Goal: Task Accomplishment & Management: Manage account settings

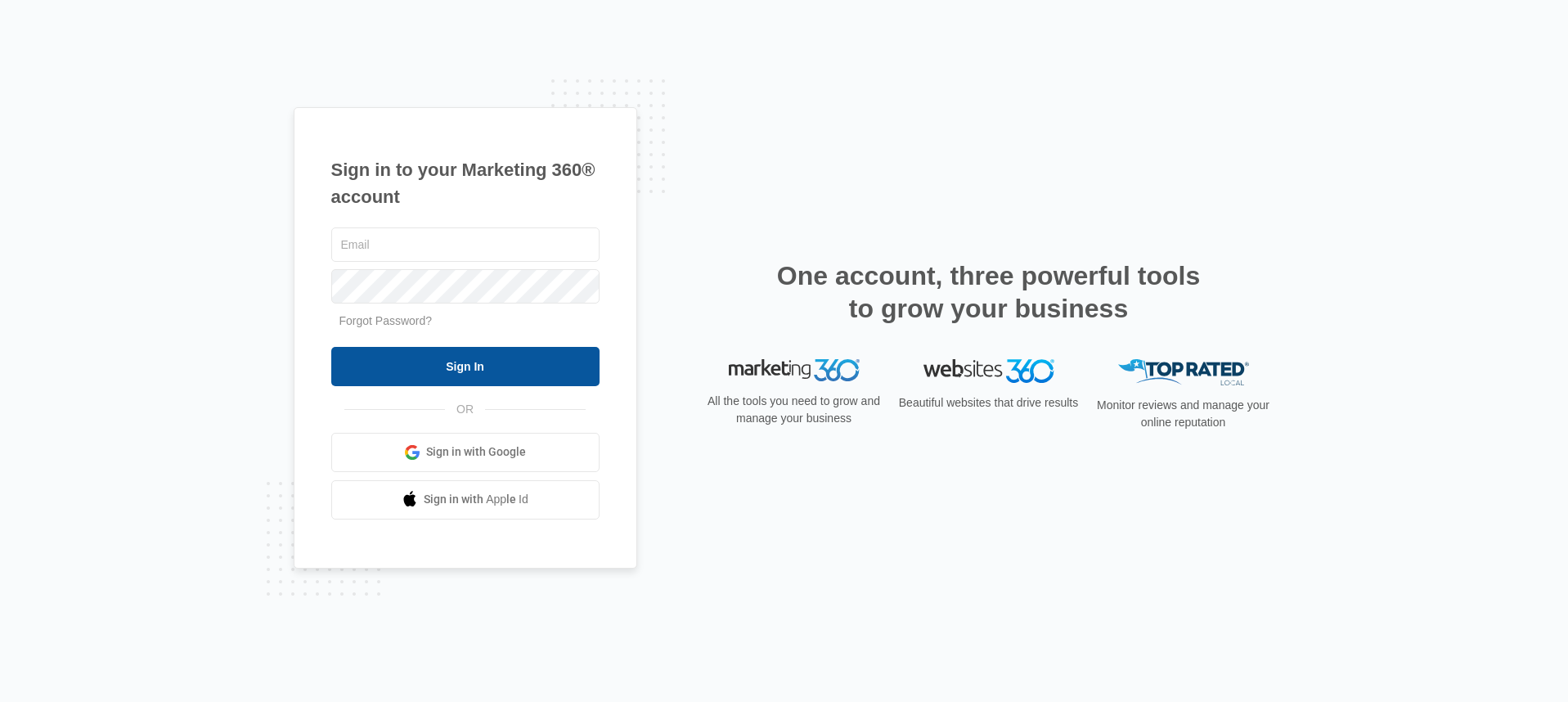
type input "[EMAIL_ADDRESS][DOMAIN_NAME]"
click at [469, 361] on input "Sign In" at bounding box center [465, 366] width 269 height 39
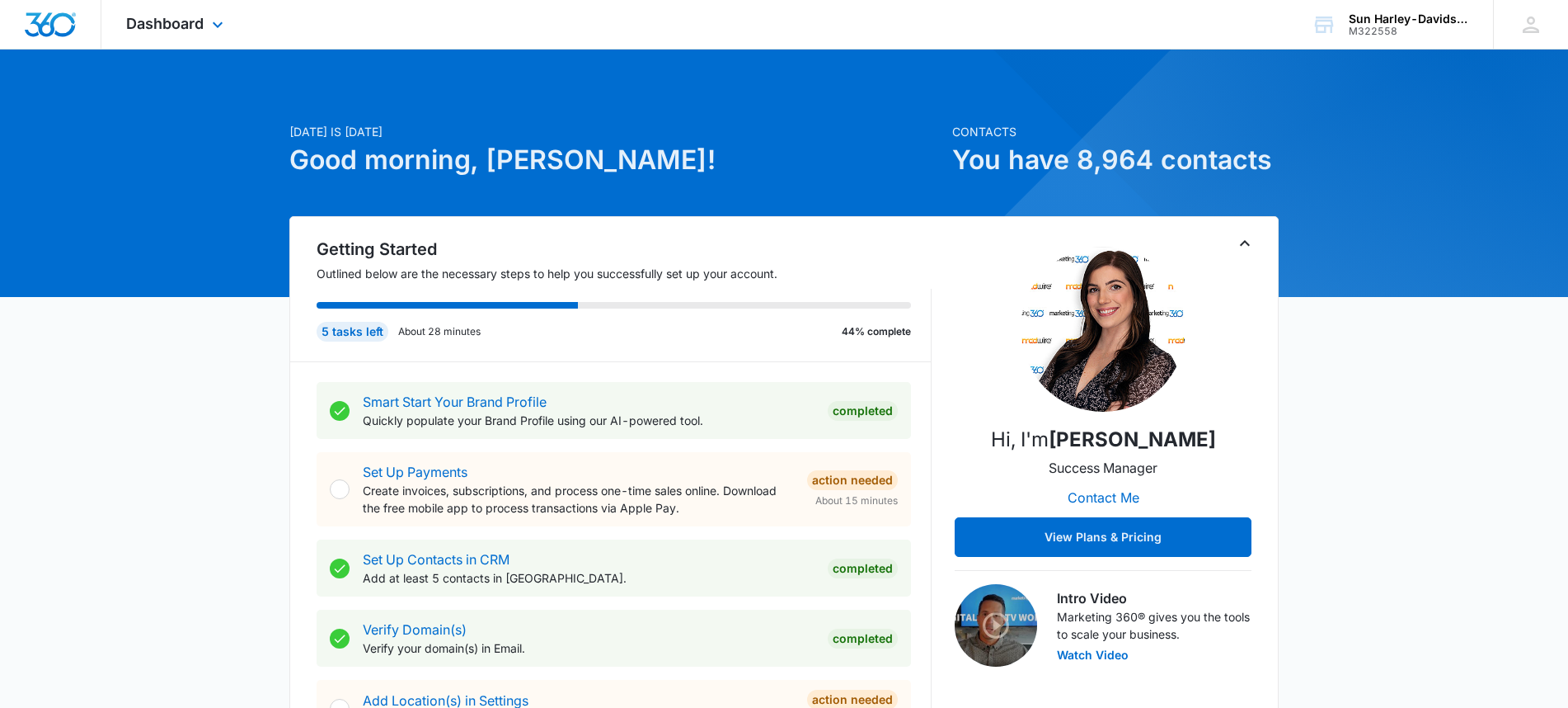
click at [142, 37] on div "Dashboard Apps Reputation Forms CRM Email Social Content Ads Intelligence Files…" at bounding box center [176, 24] width 151 height 48
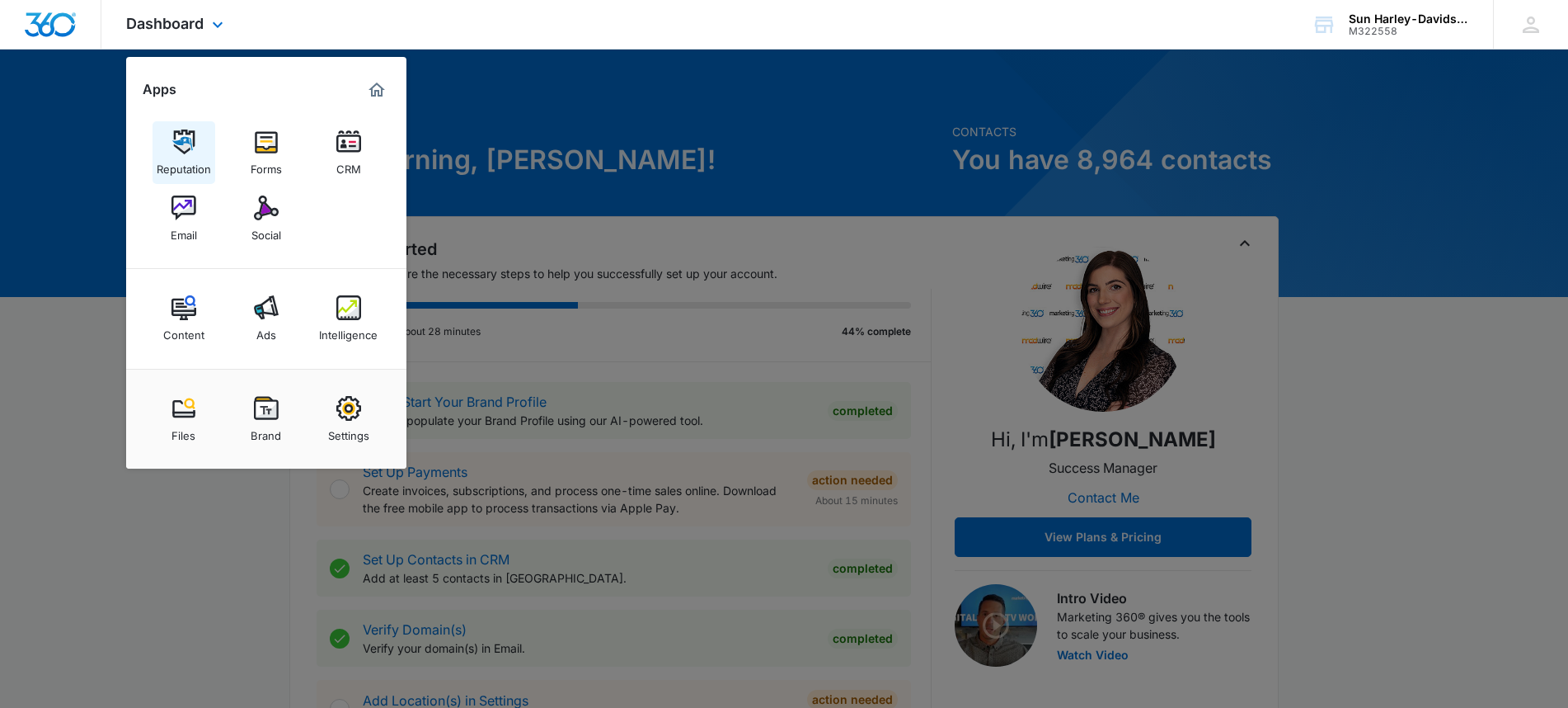
click at [178, 142] on img at bounding box center [184, 142] width 25 height 25
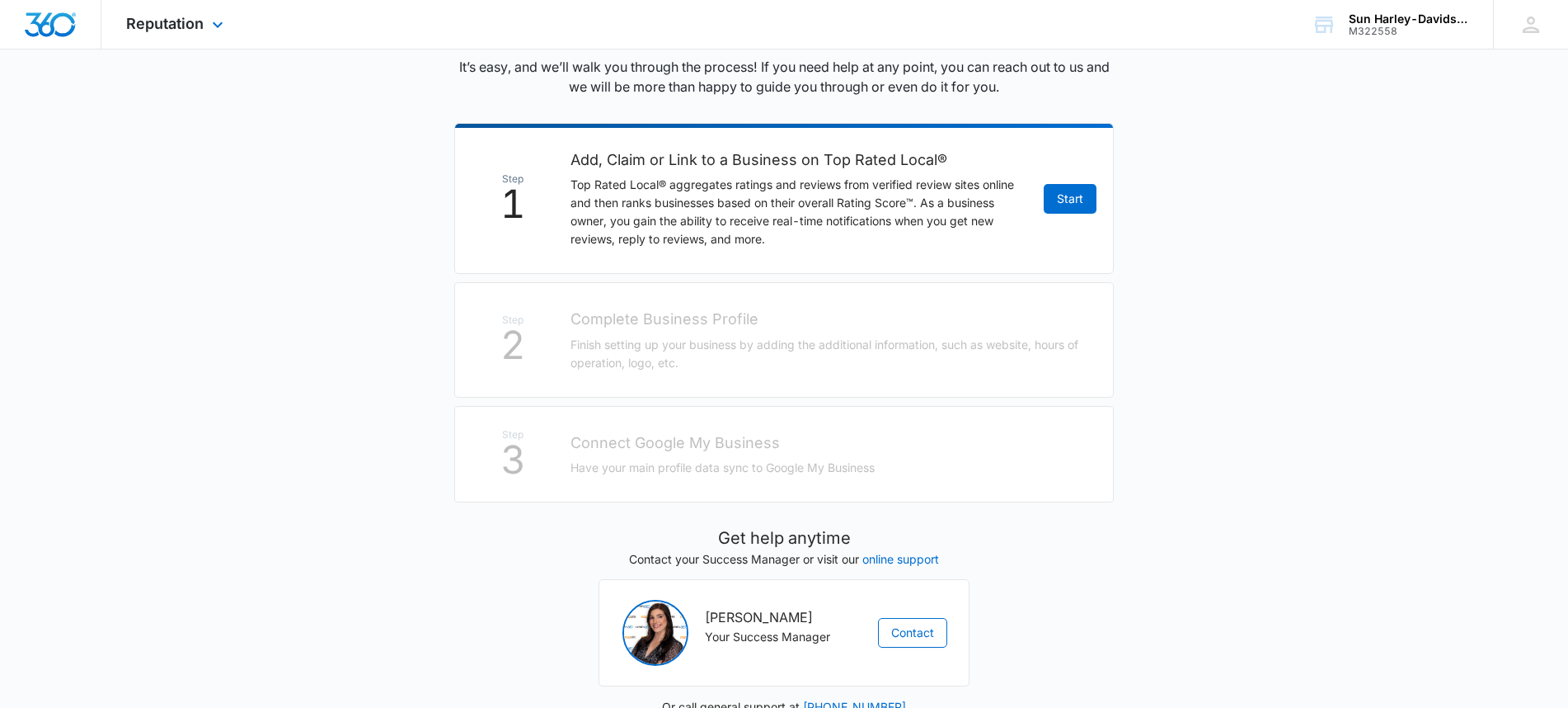
scroll to position [261, 0]
click at [1364, 29] on div "M322558" at bounding box center [1408, 31] width 121 height 12
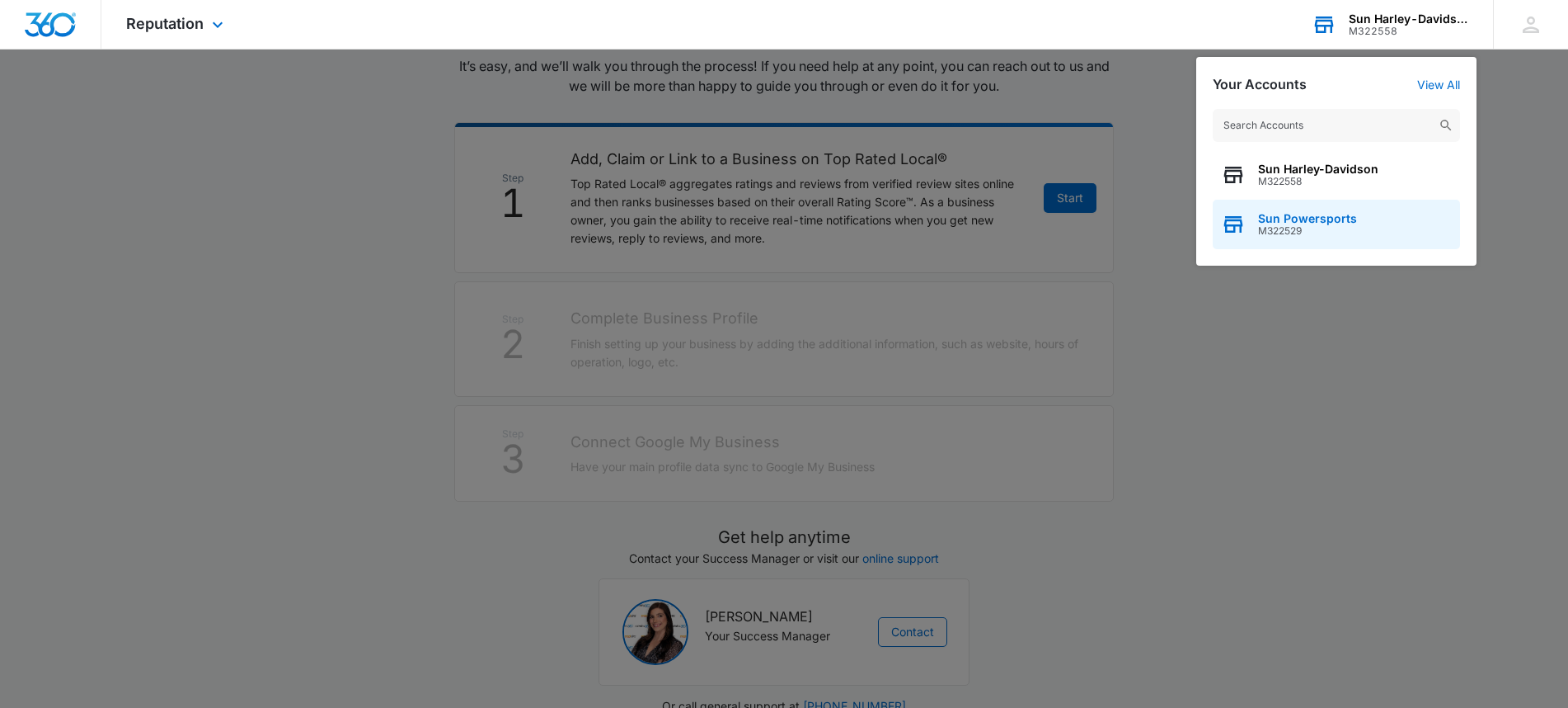
click at [1284, 212] on span "Sun Powersports" at bounding box center [1307, 218] width 99 height 13
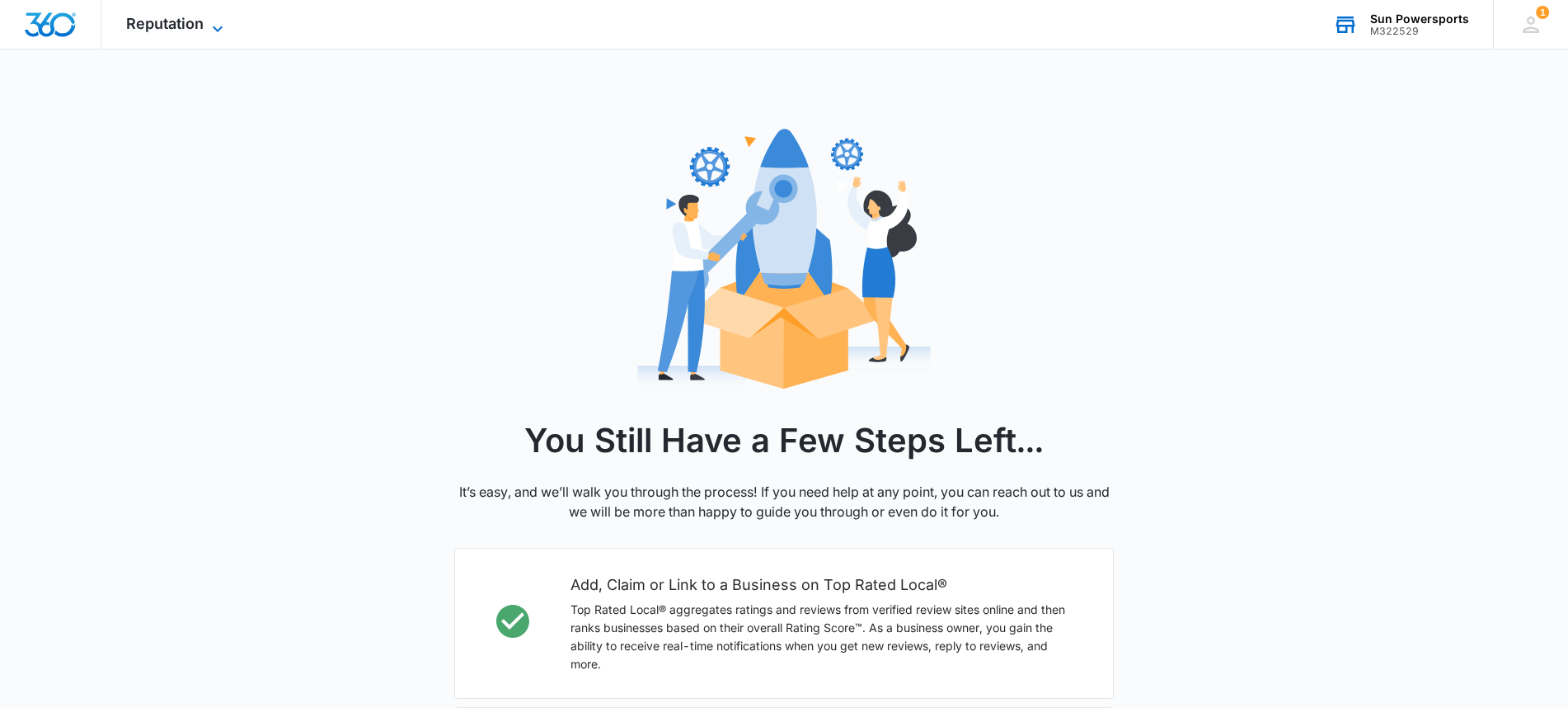
click at [162, 21] on span "Reputation" at bounding box center [164, 23] width 78 height 17
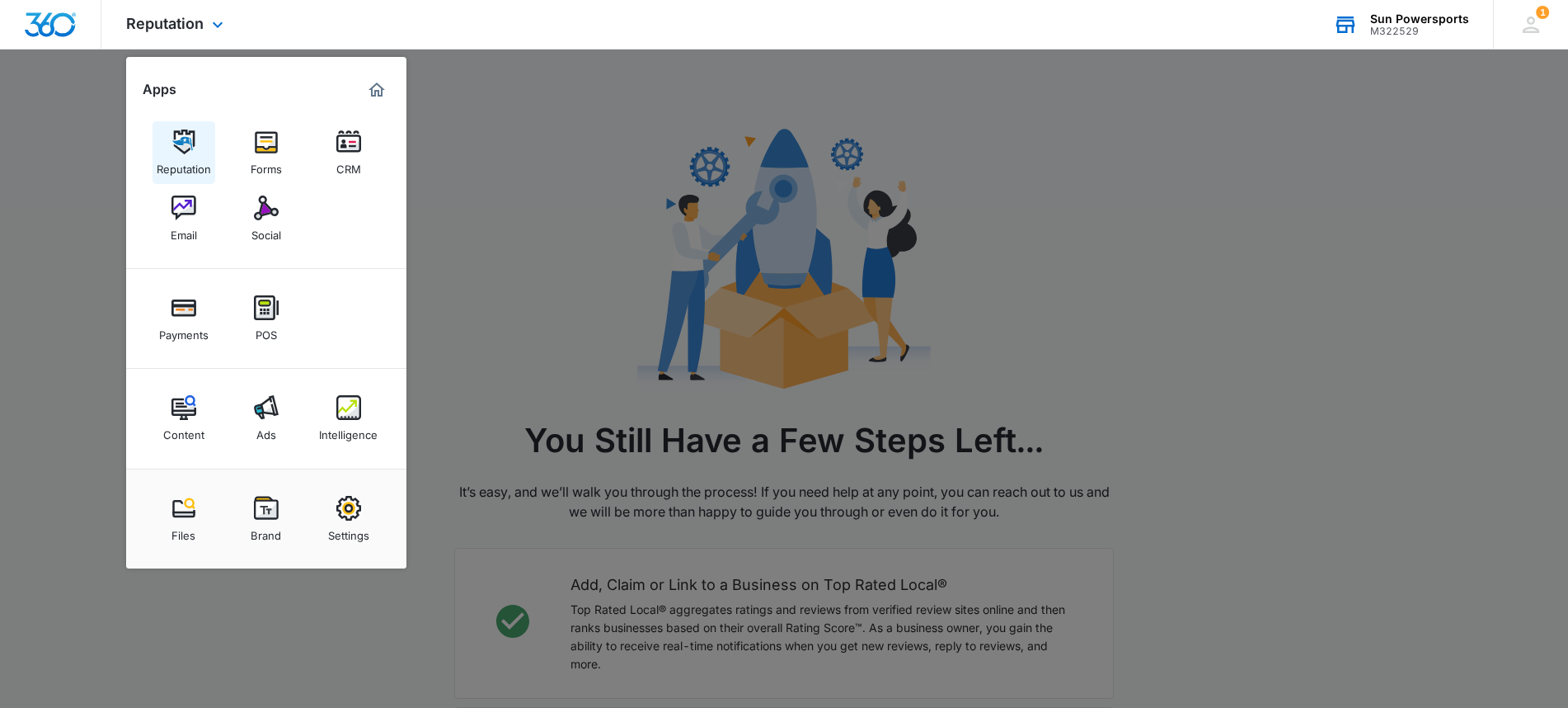
click at [177, 127] on link "Reputation" at bounding box center [184, 153] width 63 height 63
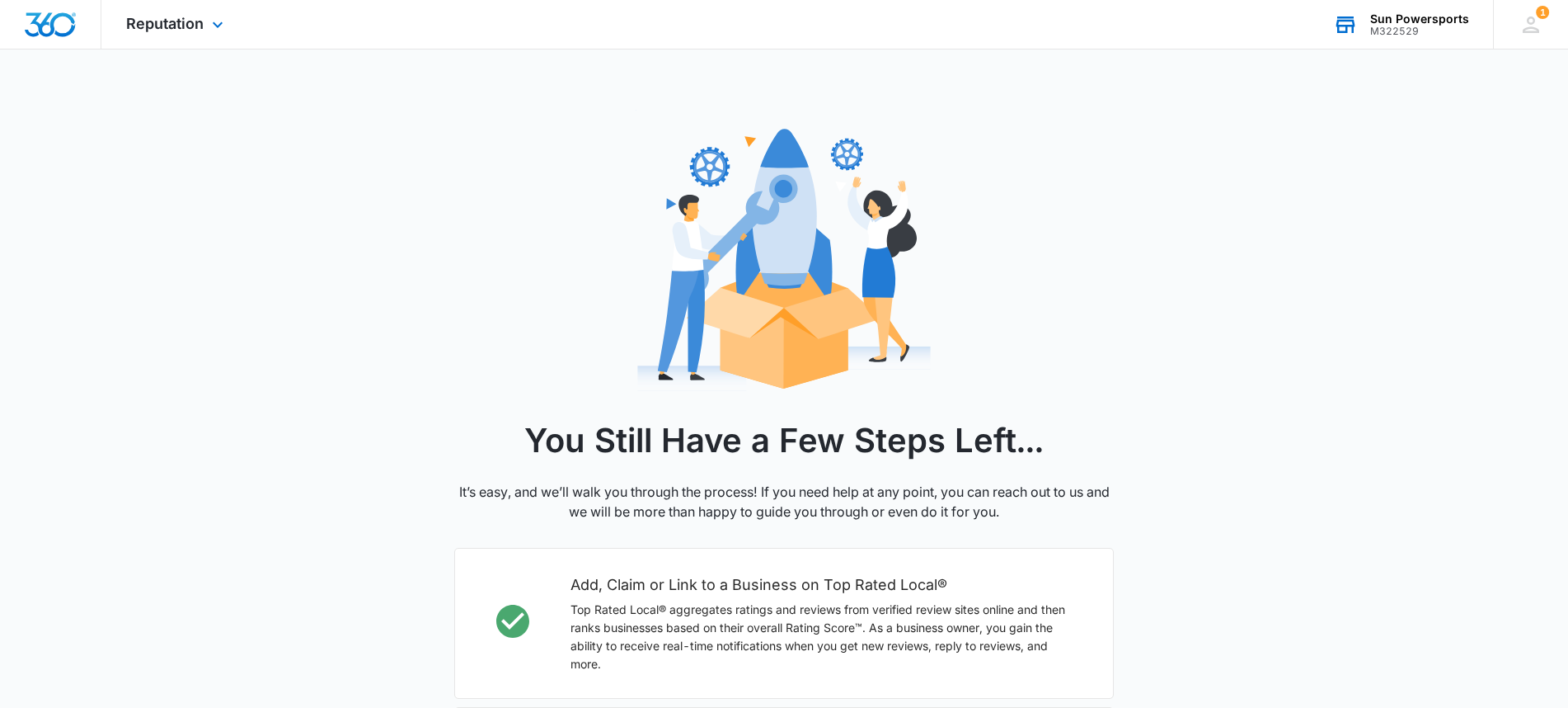
scroll to position [468, 0]
